Goal: Use online tool/utility: Utilize a website feature to perform a specific function

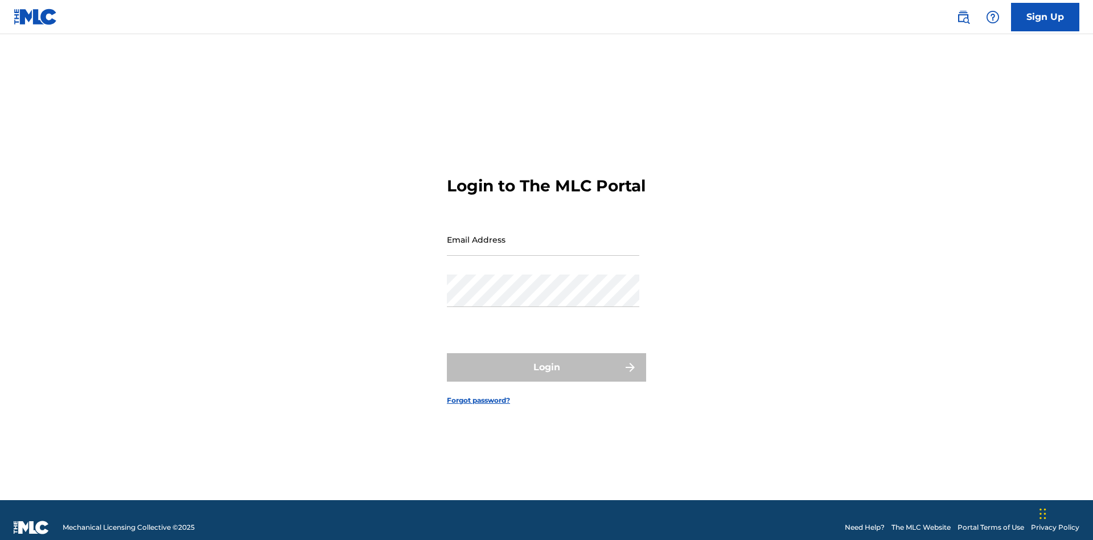
scroll to position [15, 0]
click at [543, 234] on input "Email Address" at bounding box center [543, 239] width 192 height 32
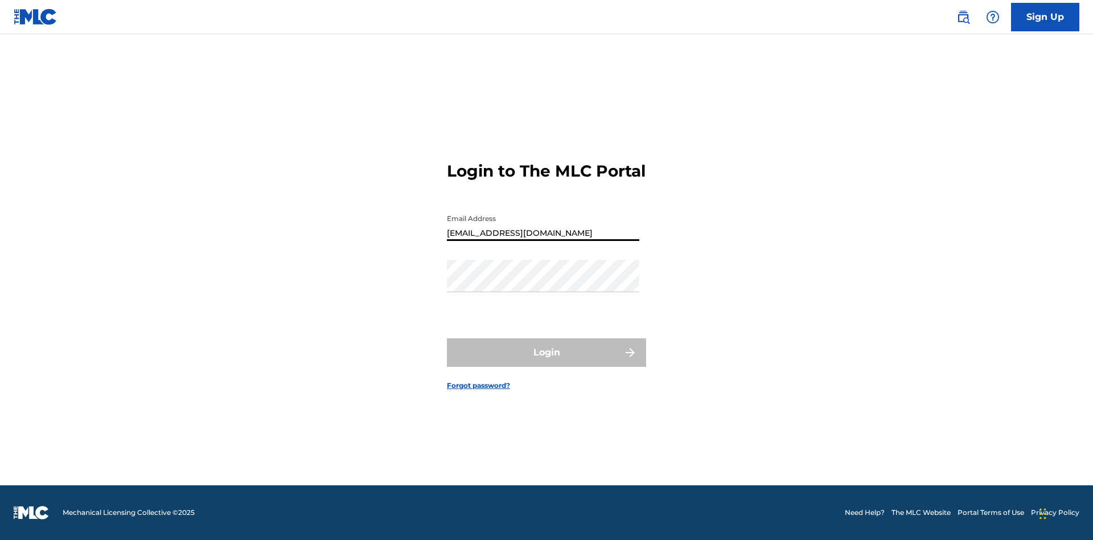
type input "[EMAIL_ADDRESS][DOMAIN_NAME]"
click at [546, 362] on button "Login" at bounding box center [546, 352] width 199 height 28
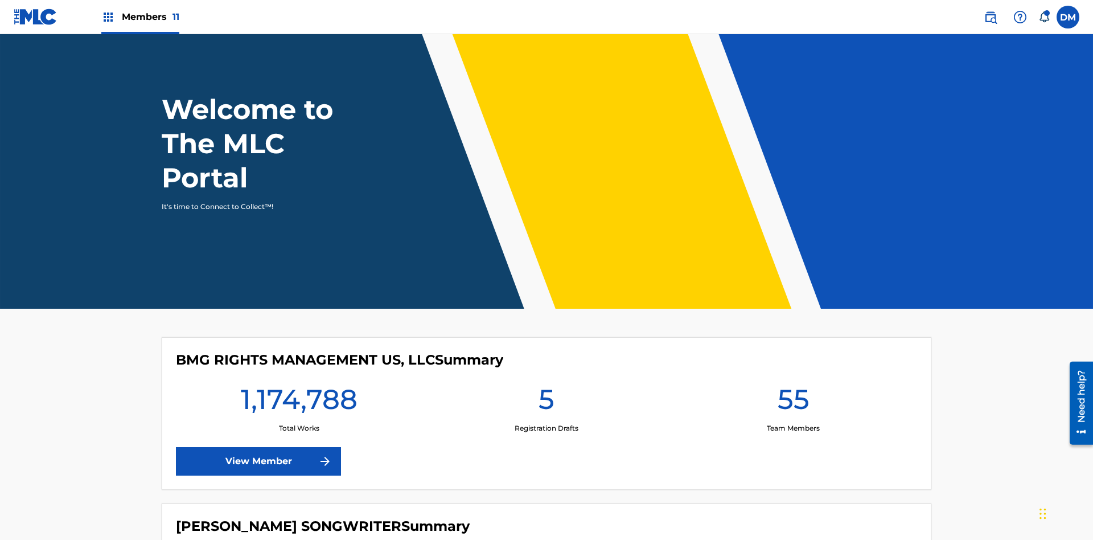
click at [140, 17] on span "Members 11" at bounding box center [150, 16] width 57 height 13
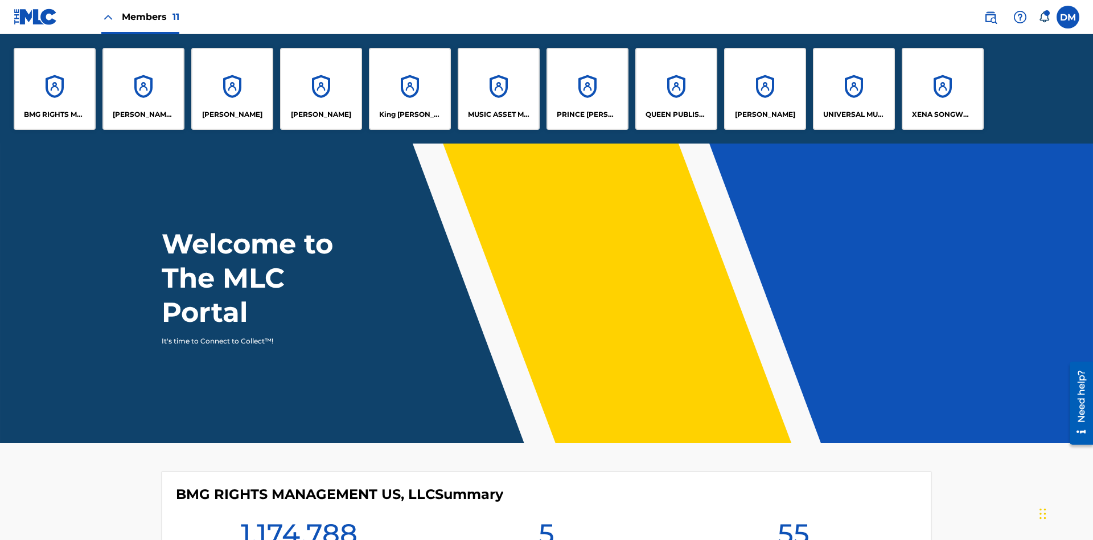
click at [55, 114] on p "BMG RIGHTS MANAGEMENT US, LLC" at bounding box center [55, 114] width 62 height 10
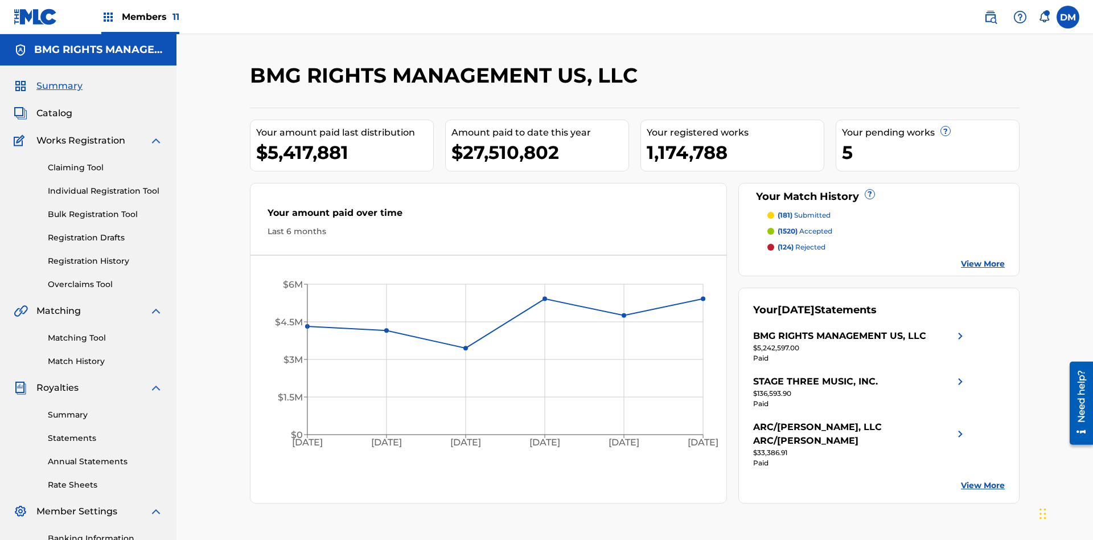
click at [105, 278] on link "Overclaims Tool" at bounding box center [105, 284] width 115 height 12
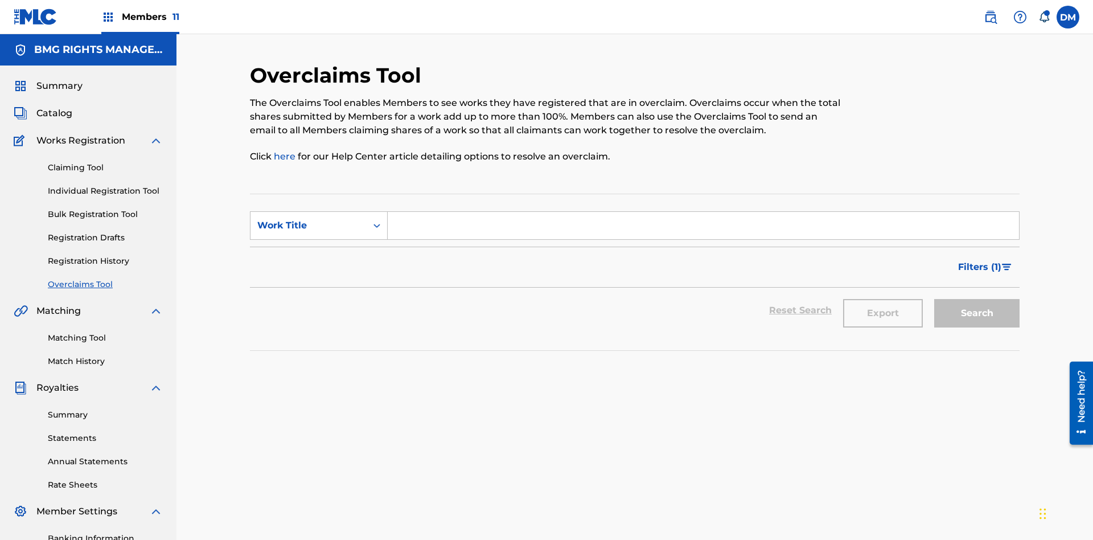
click at [979, 260] on span "Filters ( 1 )" at bounding box center [979, 267] width 43 height 14
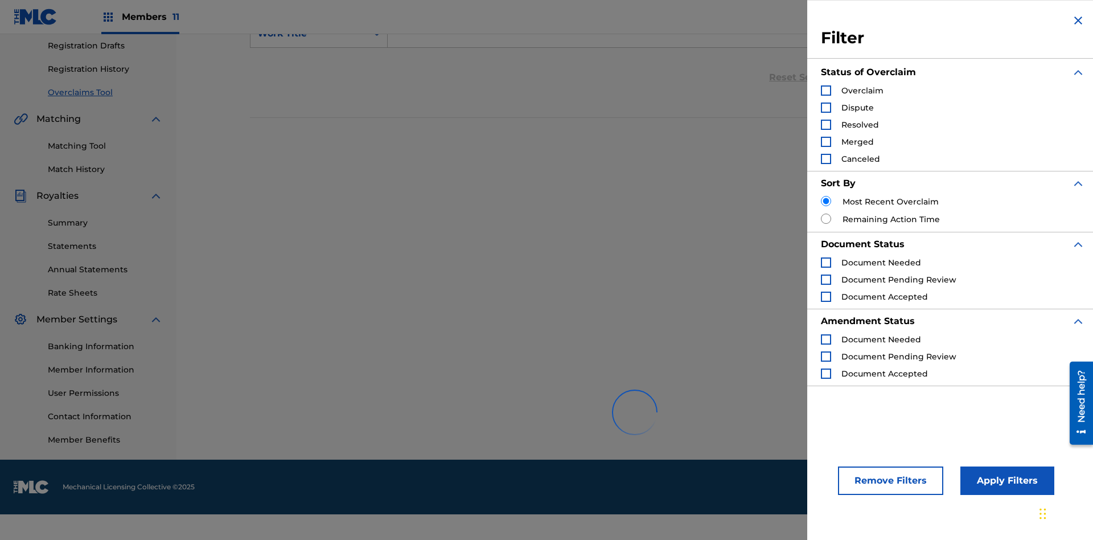
click at [826, 90] on div "Search Form" at bounding box center [826, 90] width 10 height 10
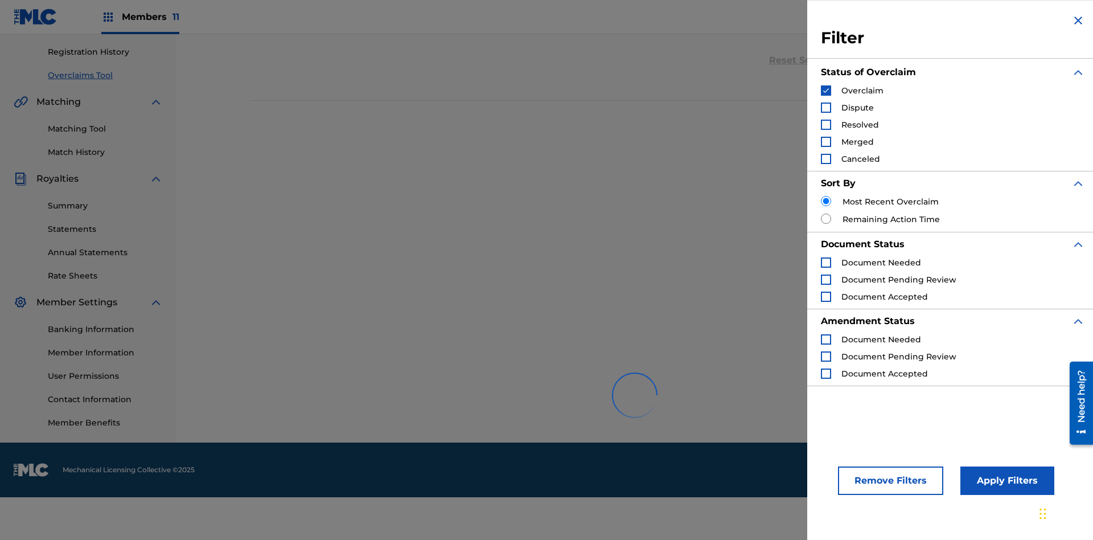
scroll to position [359, 0]
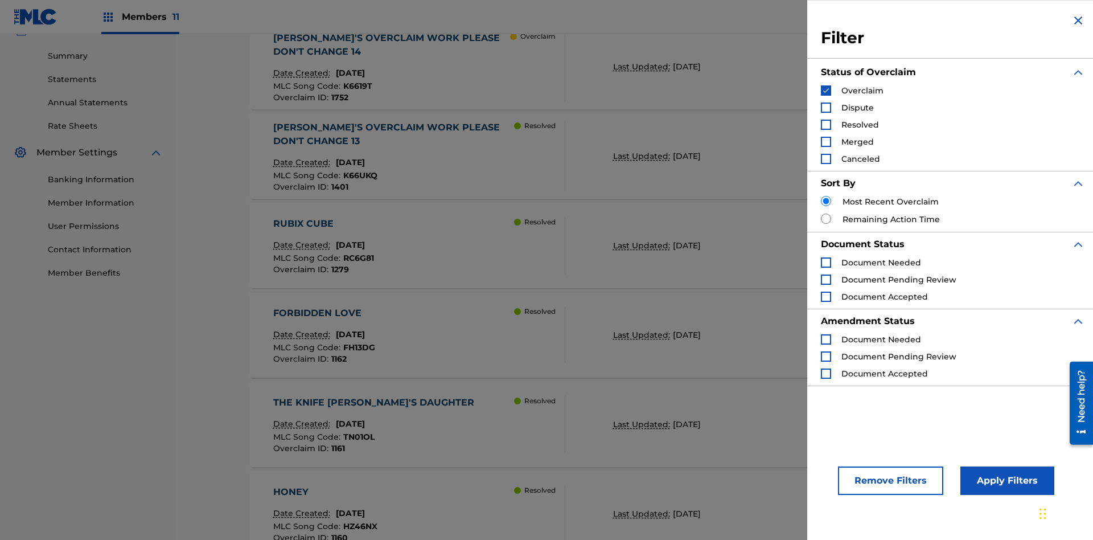
click at [1005, 480] on button "Apply Filters" at bounding box center [1007, 480] width 94 height 28
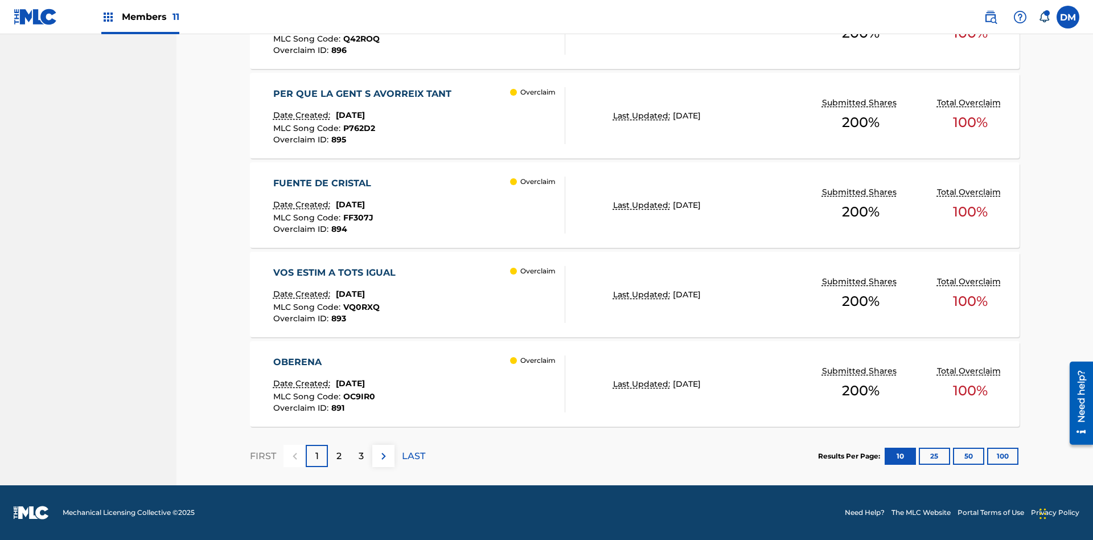
click at [987, 455] on button "100" at bounding box center [1002, 455] width 31 height 17
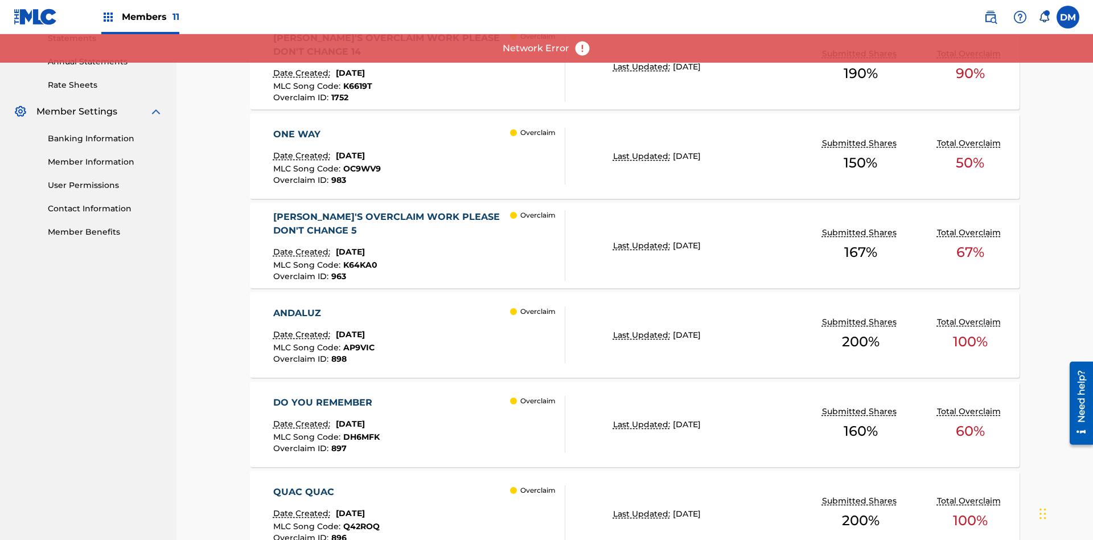
click at [635, 150] on p "Last Updated:" at bounding box center [643, 156] width 60 height 12
